Goal: Information Seeking & Learning: Learn about a topic

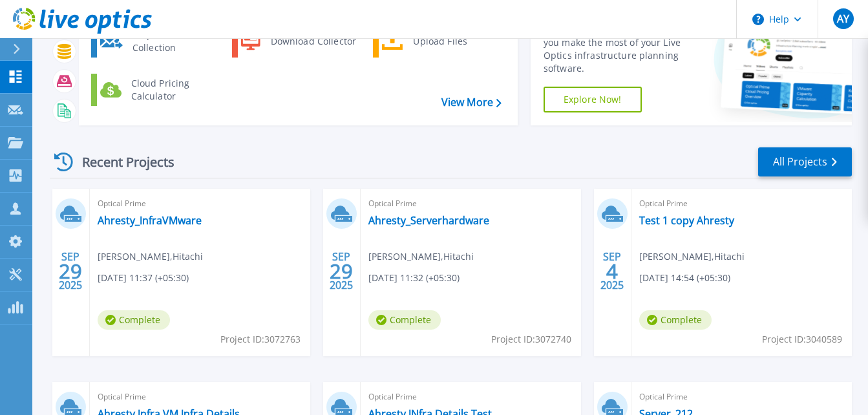
scroll to position [92, 0]
click at [191, 218] on link "Ahresty_InfraVMware" at bounding box center [150, 219] width 104 height 13
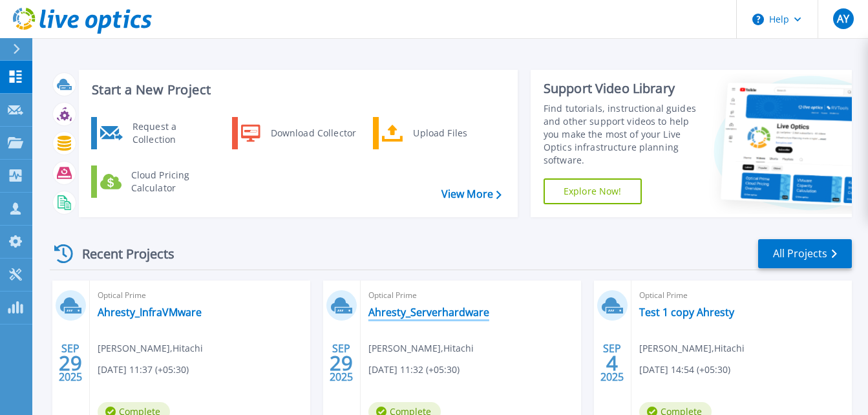
click at [420, 315] on link "Ahresty_Serverhardware" at bounding box center [428, 312] width 121 height 13
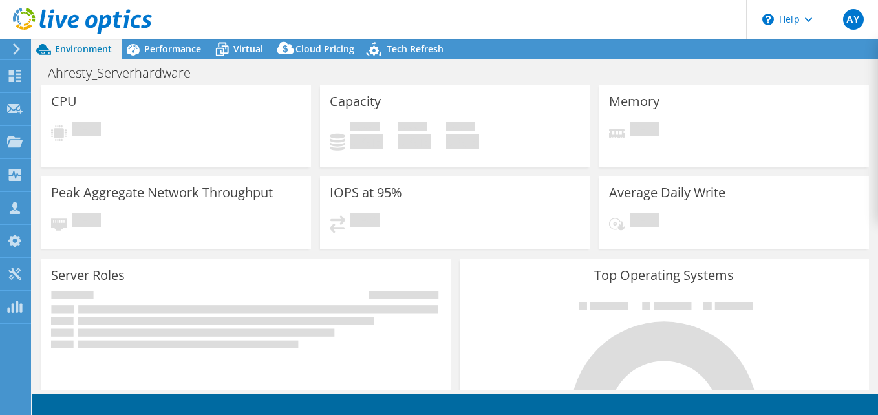
select select "USD"
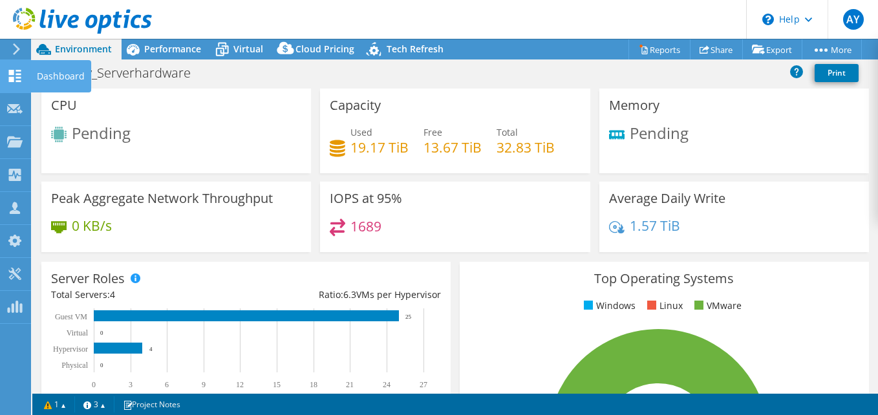
click at [34, 70] on div "Dashboard" at bounding box center [60, 76] width 61 height 32
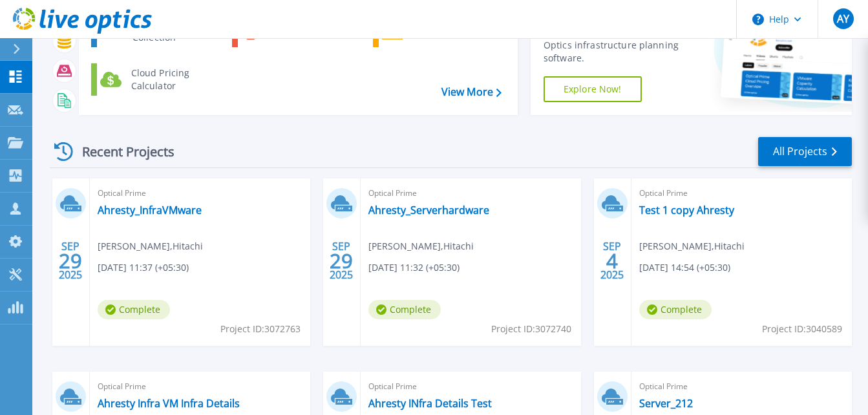
scroll to position [103, 0]
click at [172, 215] on link "Ahresty_InfraVMware" at bounding box center [150, 209] width 104 height 13
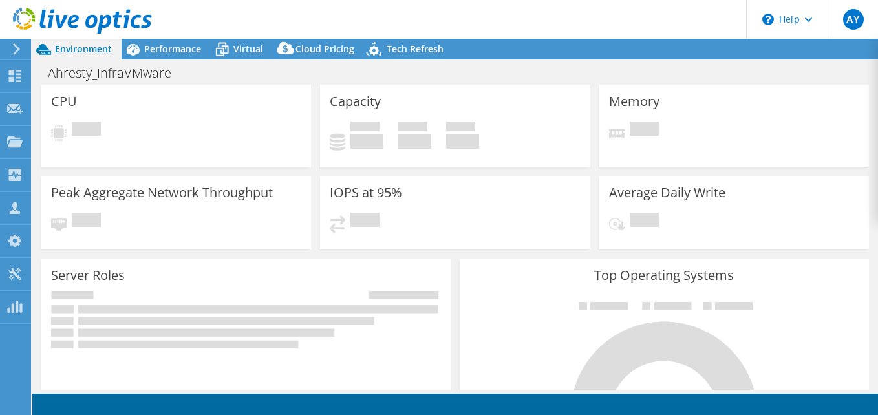
select select "USD"
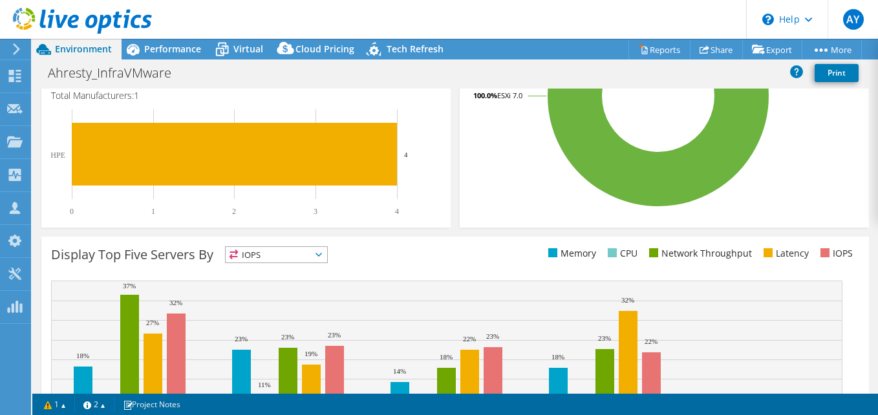
scroll to position [483, 0]
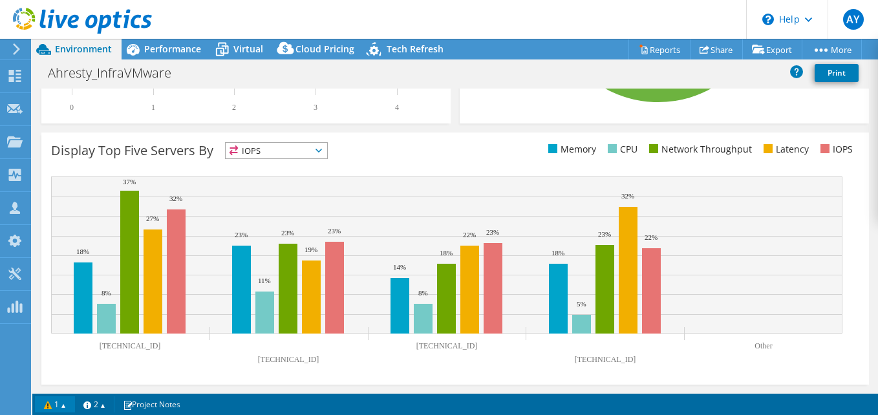
click at [52, 402] on link "1" at bounding box center [55, 404] width 40 height 16
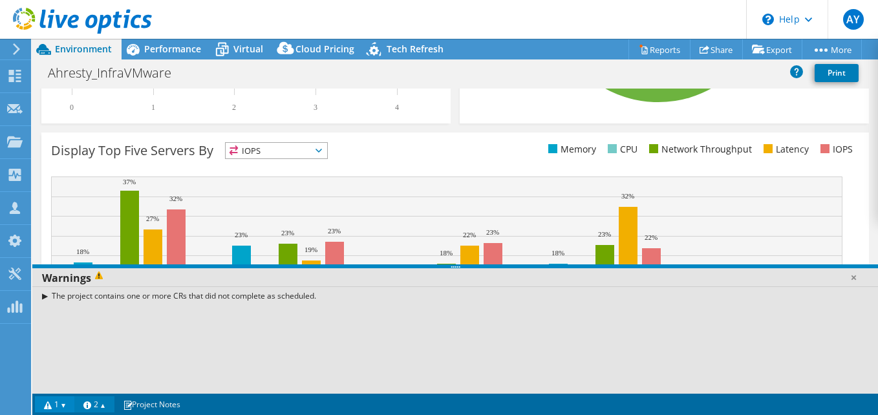
click at [90, 405] on link "2" at bounding box center [94, 404] width 40 height 16
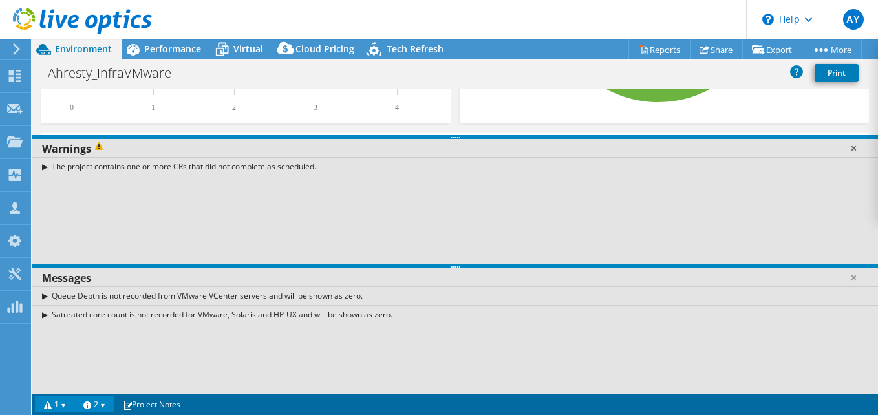
click at [851, 152] on link at bounding box center [853, 148] width 13 height 13
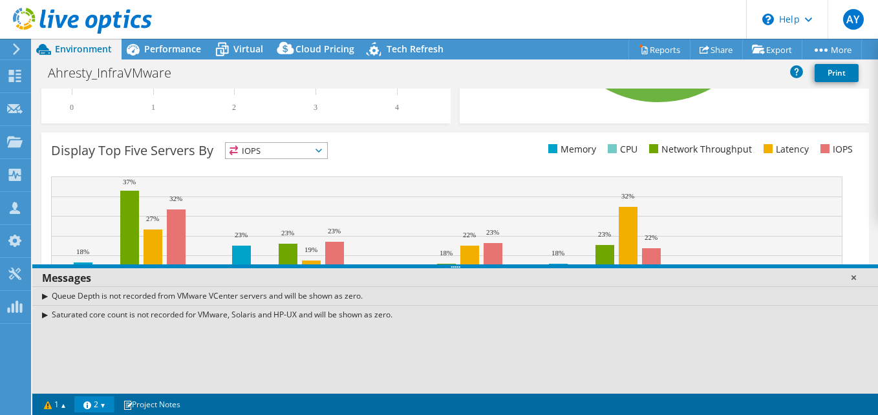
click at [856, 275] on link at bounding box center [853, 277] width 13 height 13
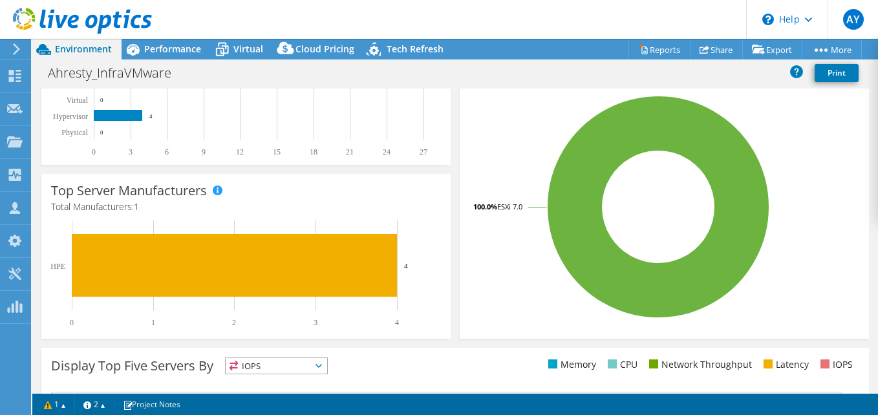
scroll to position [0, 0]
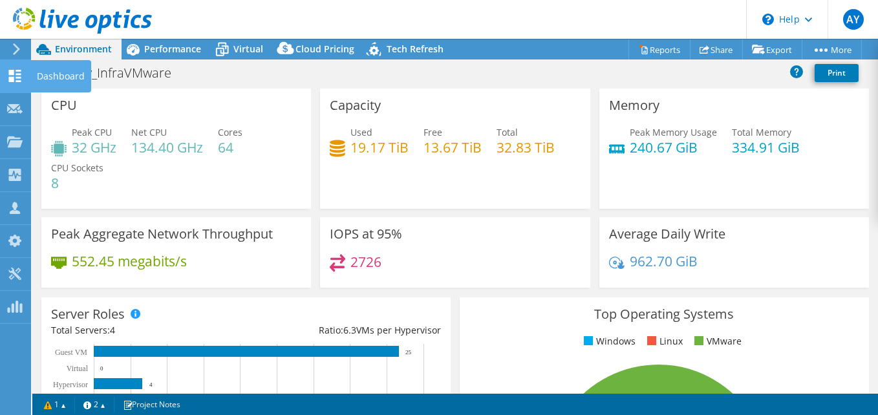
click at [56, 78] on div "Dashboard" at bounding box center [60, 76] width 61 height 32
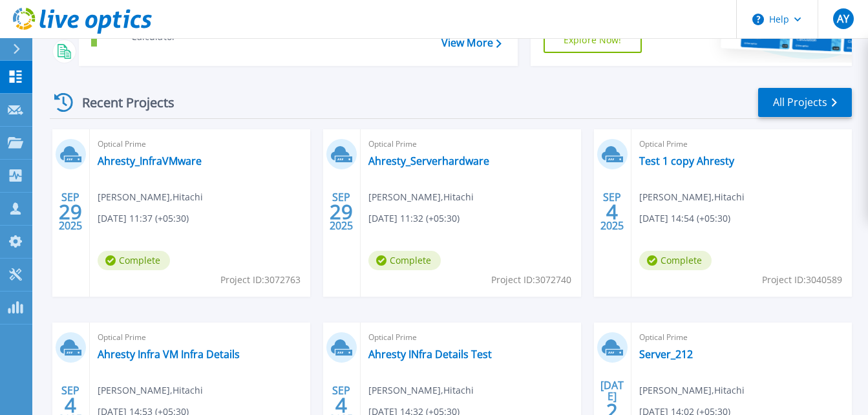
scroll to position [155, 0]
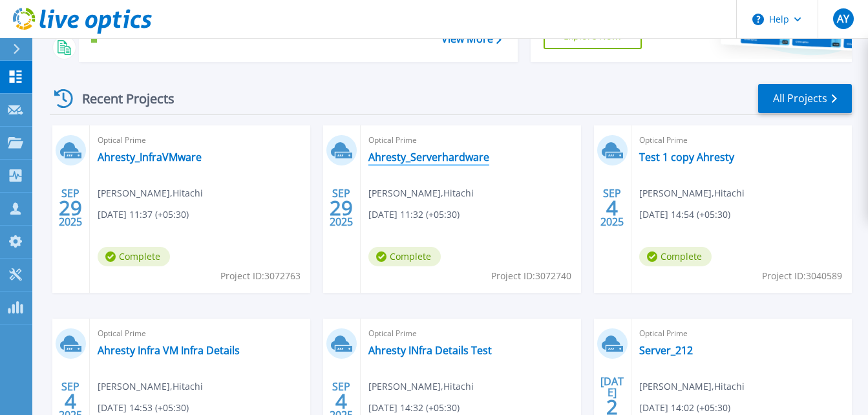
click at [436, 160] on link "Ahresty_Serverhardware" at bounding box center [428, 157] width 121 height 13
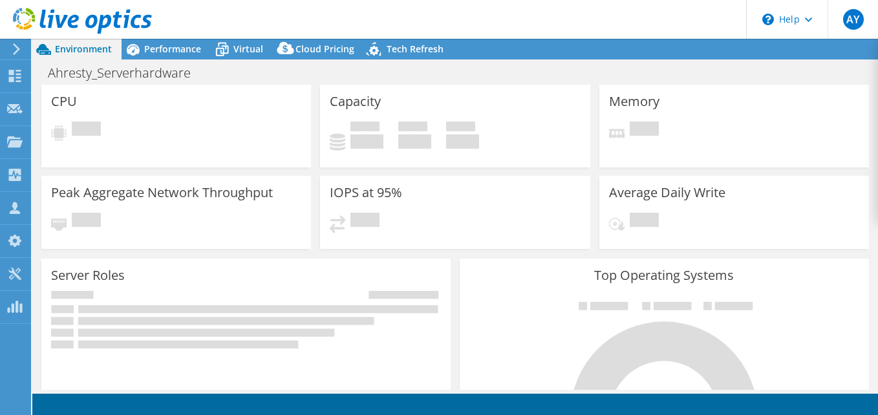
scroll to position [20, 0]
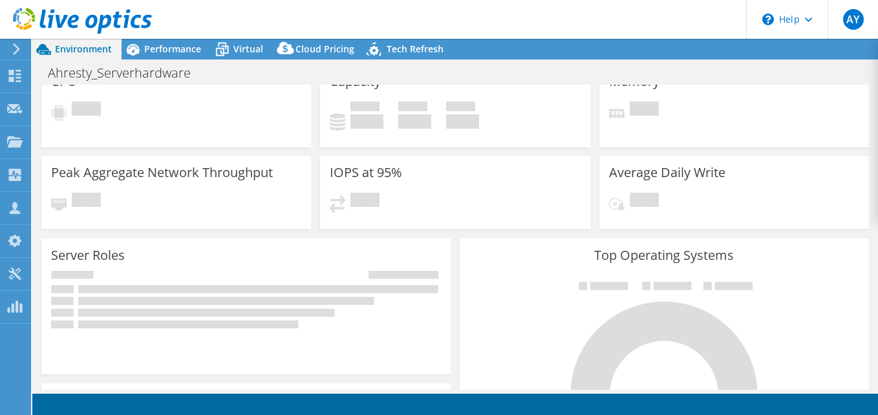
select select "USD"
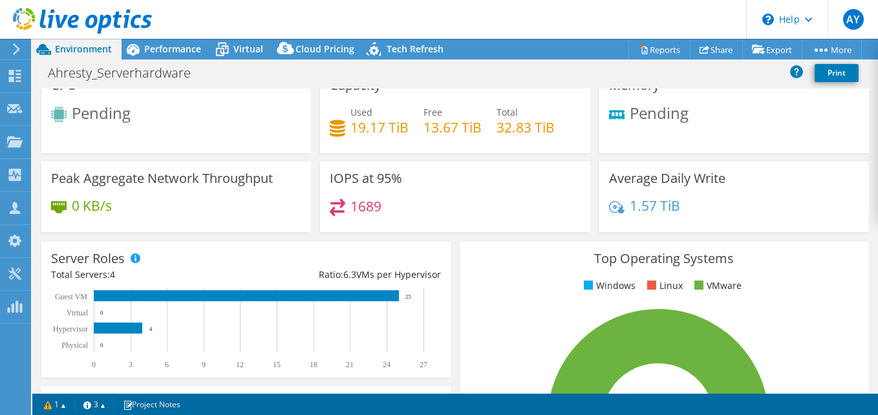
scroll to position [147, 0]
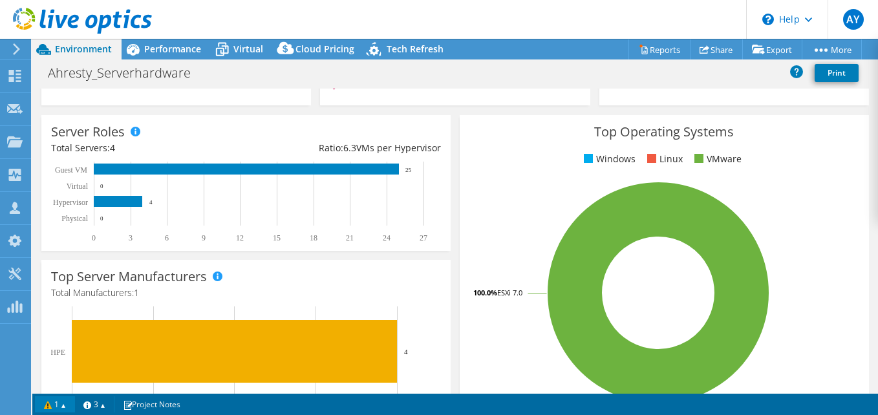
click at [54, 396] on link "1" at bounding box center [55, 404] width 40 height 16
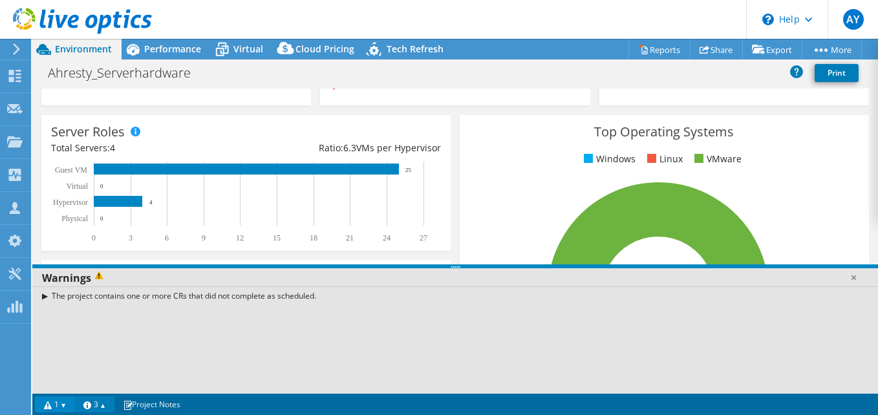
click at [92, 398] on link "3" at bounding box center [94, 404] width 40 height 16
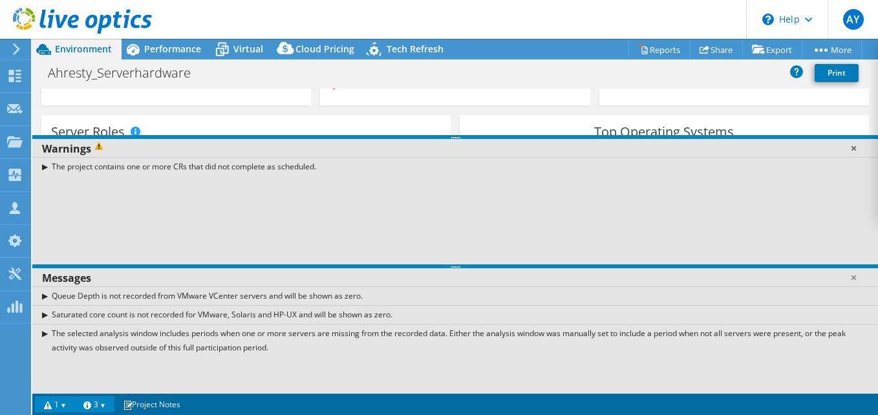
click at [858, 149] on link at bounding box center [853, 148] width 13 height 13
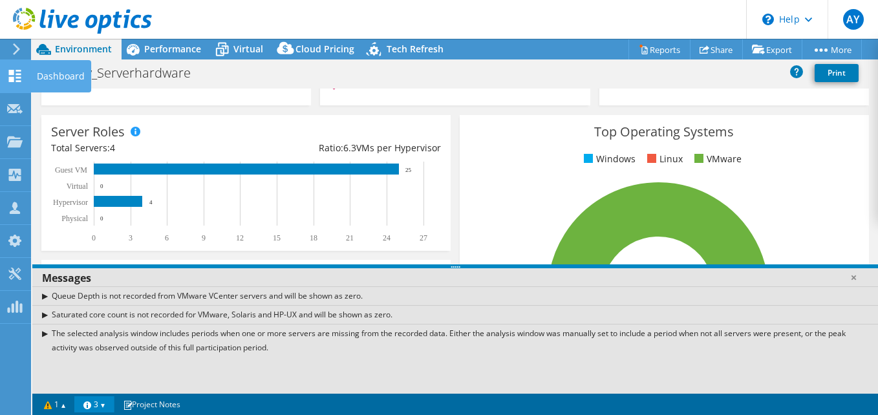
click at [50, 72] on div "Dashboard" at bounding box center [60, 76] width 61 height 32
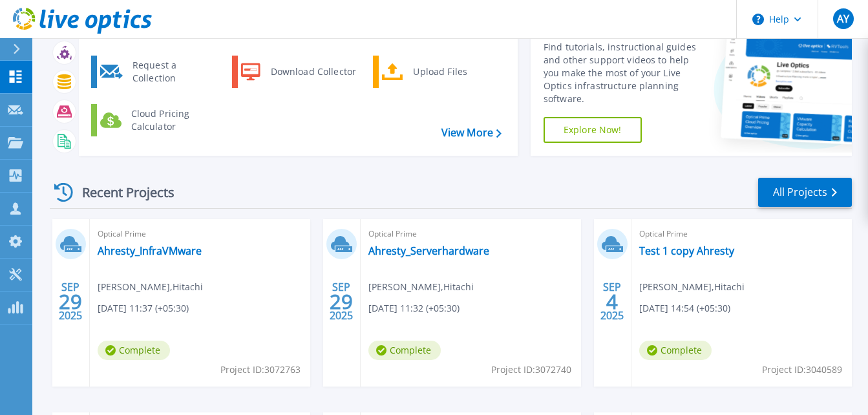
scroll to position [62, 0]
drag, startPoint x: 157, startPoint y: 253, endPoint x: 263, endPoint y: 283, distance: 110.3
click at [263, 283] on div "Optical Prime Ahresty_InfraVMware [PERSON_NAME] , Hitachi [DATE] 11:37 (+05:30)…" at bounding box center [200, 301] width 220 height 167
click at [160, 235] on span "Optical Prime" at bounding box center [200, 233] width 205 height 14
click at [163, 245] on link "Ahresty_InfraVMware" at bounding box center [150, 250] width 104 height 13
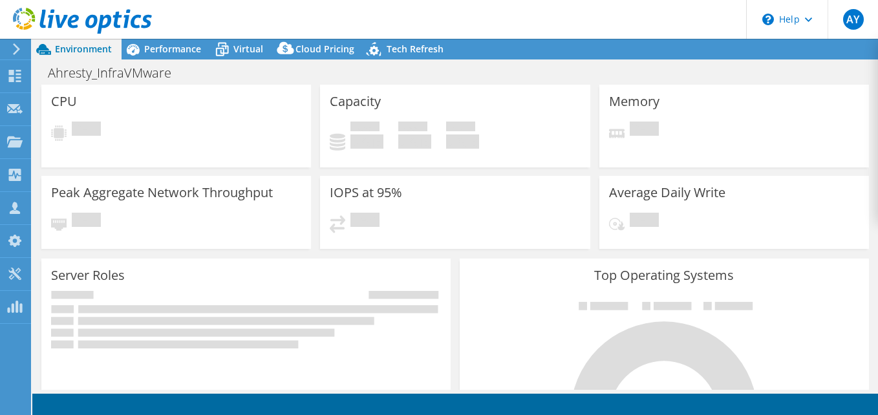
select select "USD"
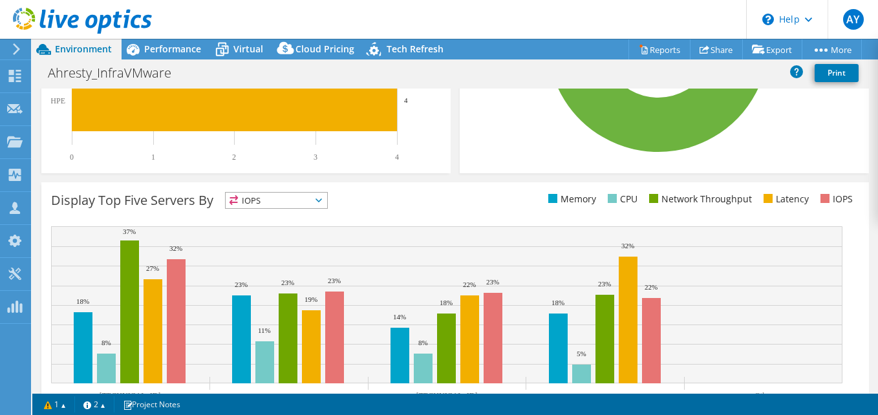
scroll to position [483, 0]
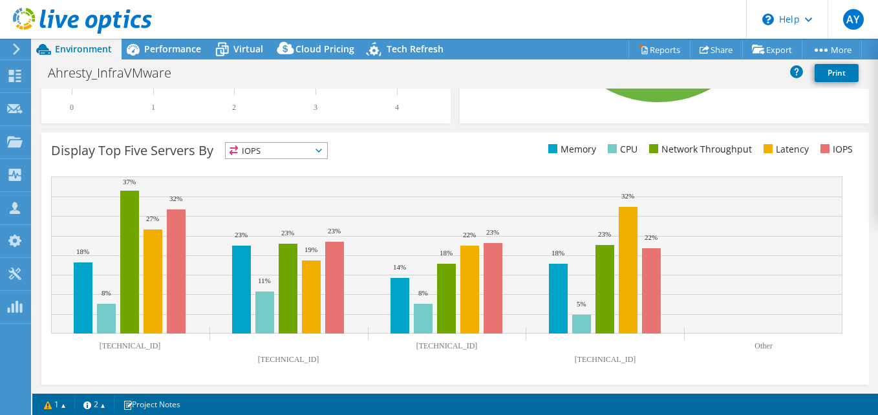
click at [272, 143] on span "IOPS" at bounding box center [276, 151] width 101 height 16
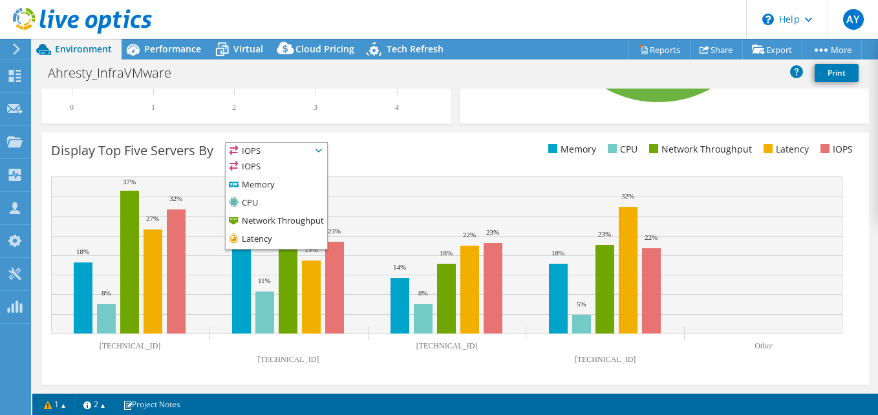
click at [396, 172] on div "Display Top Five Servers By IOPS IOPS" at bounding box center [454, 259] width 827 height 252
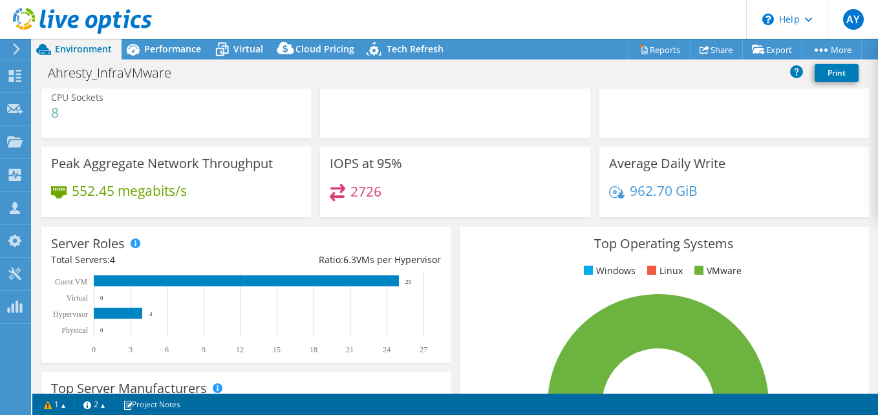
scroll to position [0, 0]
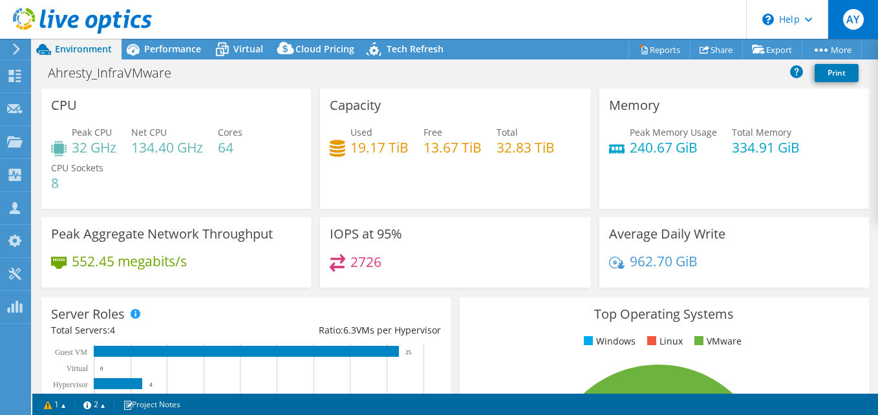
click at [859, 20] on span "AY" at bounding box center [853, 19] width 21 height 21
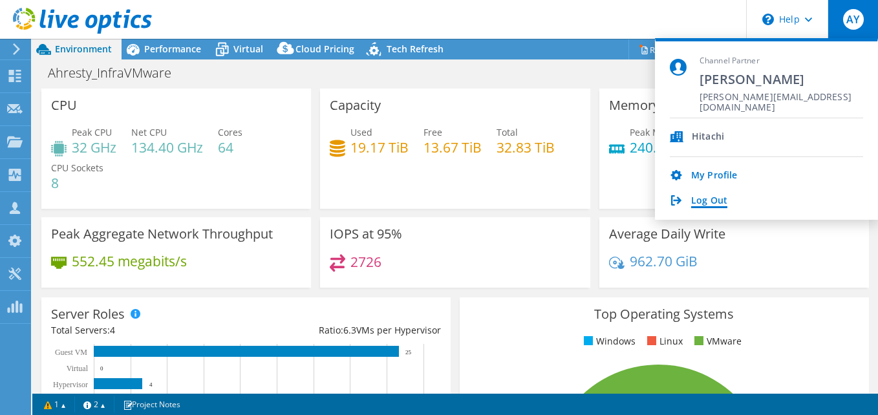
click at [714, 196] on link "Log Out" at bounding box center [709, 201] width 36 height 12
